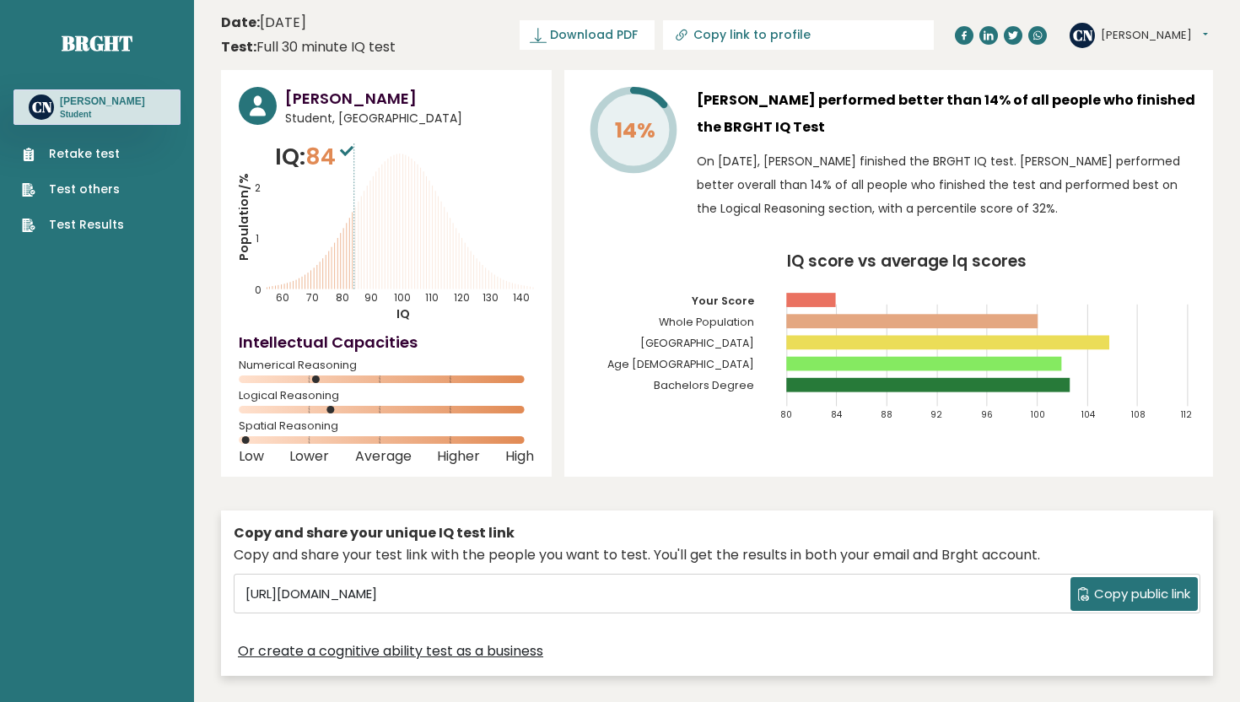
click at [79, 59] on nav "Brght CN [PERSON_NAME] Student Retake test Test others Test Results" at bounding box center [96, 119] width 167 height 238
click at [110, 38] on link "Brght" at bounding box center [97, 43] width 71 height 27
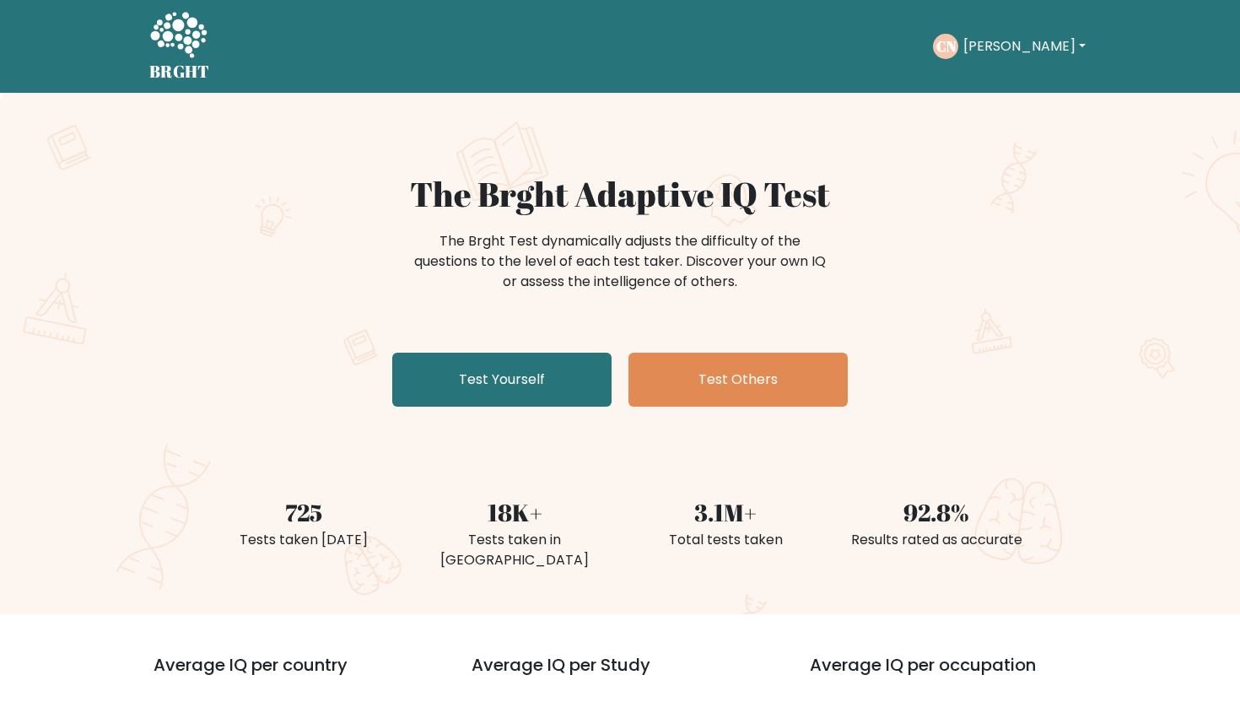
click at [1003, 51] on button "[PERSON_NAME]" at bounding box center [1024, 46] width 132 height 22
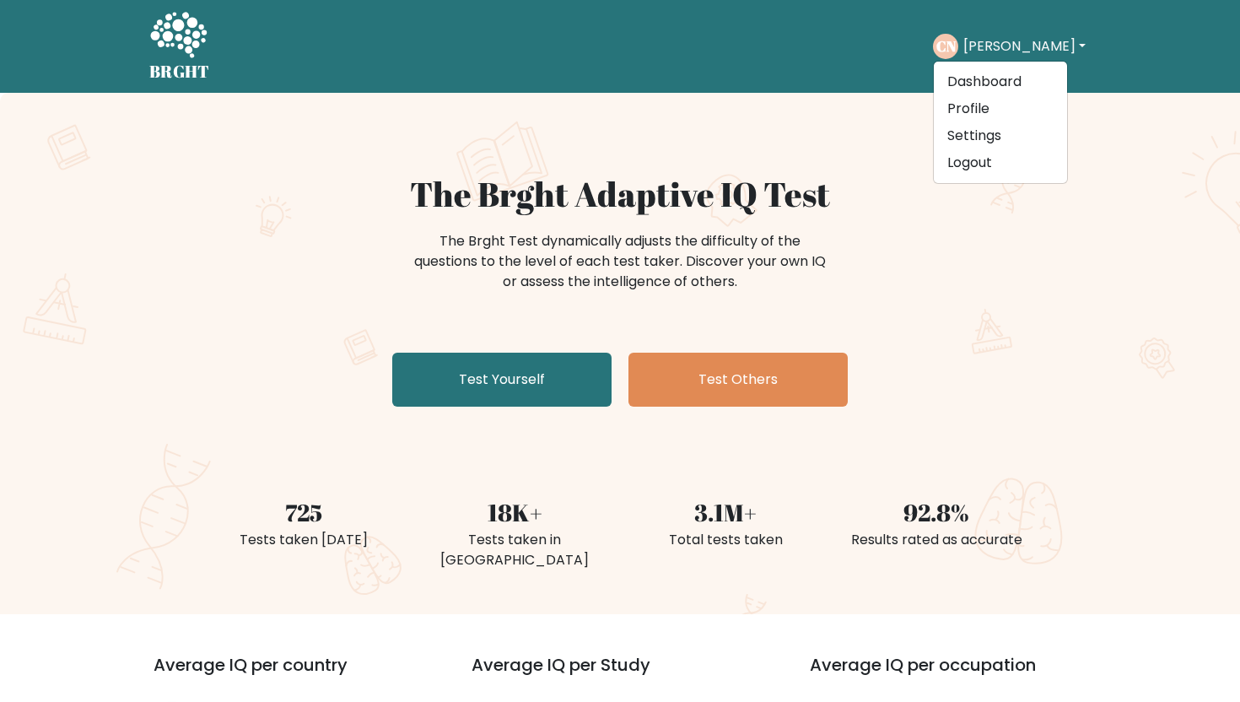
click at [892, 117] on div "The Brght Adaptive IQ Test The Brght Test dynamically adjusts the difficulty of…" at bounding box center [620, 353] width 1240 height 521
